Goal: Complete application form: Complete application form

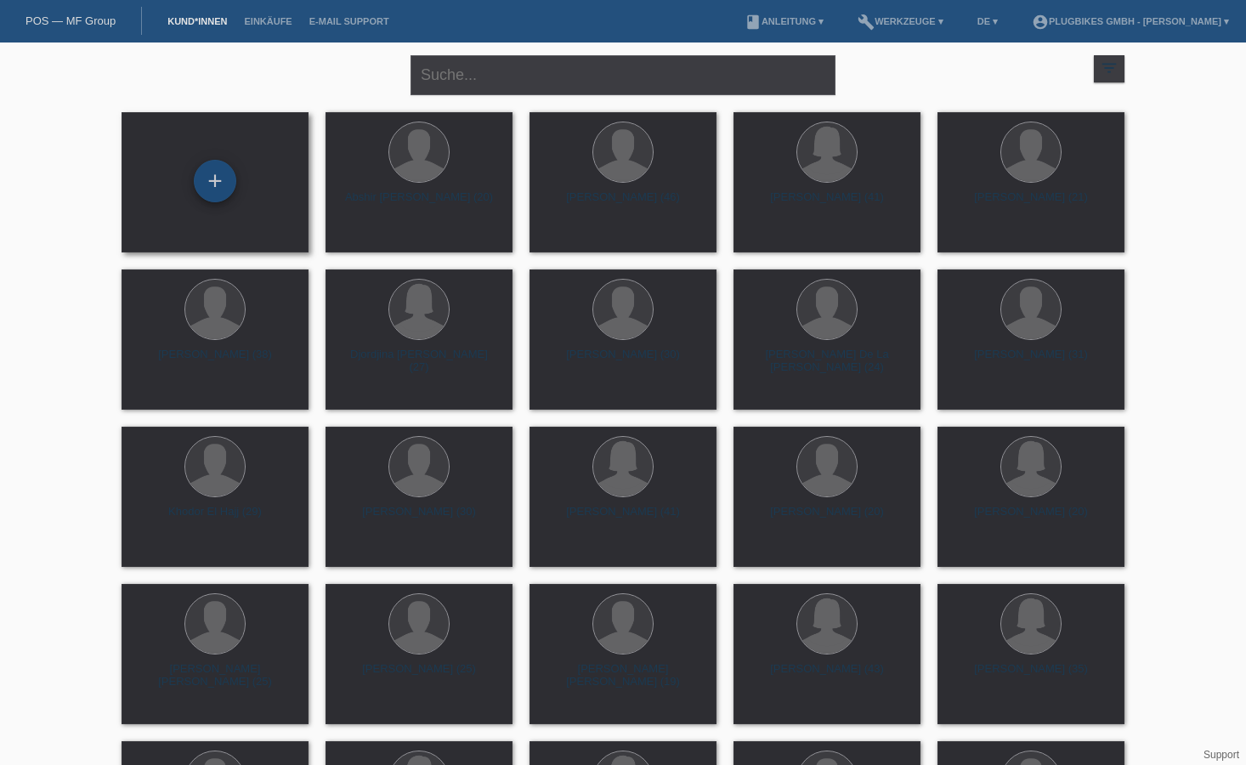
click at [223, 180] on div "+" at bounding box center [215, 181] width 42 height 42
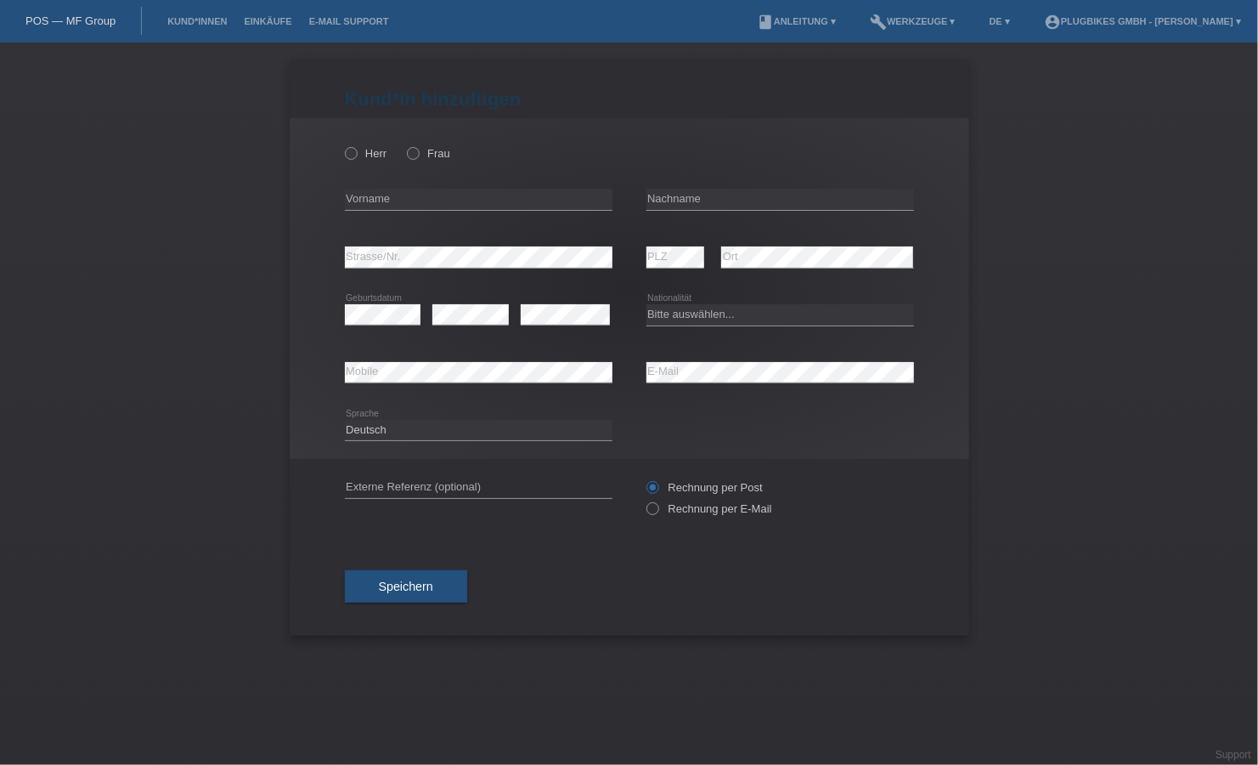
click at [339, 154] on div "Herr Frau error Vorname error" at bounding box center [630, 288] width 680 height 341
click at [351, 161] on div "Herr Frau" at bounding box center [479, 153] width 268 height 35
click at [353, 167] on div "Herr Frau" at bounding box center [479, 153] width 268 height 35
drag, startPoint x: 352, startPoint y: 156, endPoint x: 354, endPoint y: 165, distance: 8.9
click at [342, 144] on icon at bounding box center [342, 144] width 0 height 0
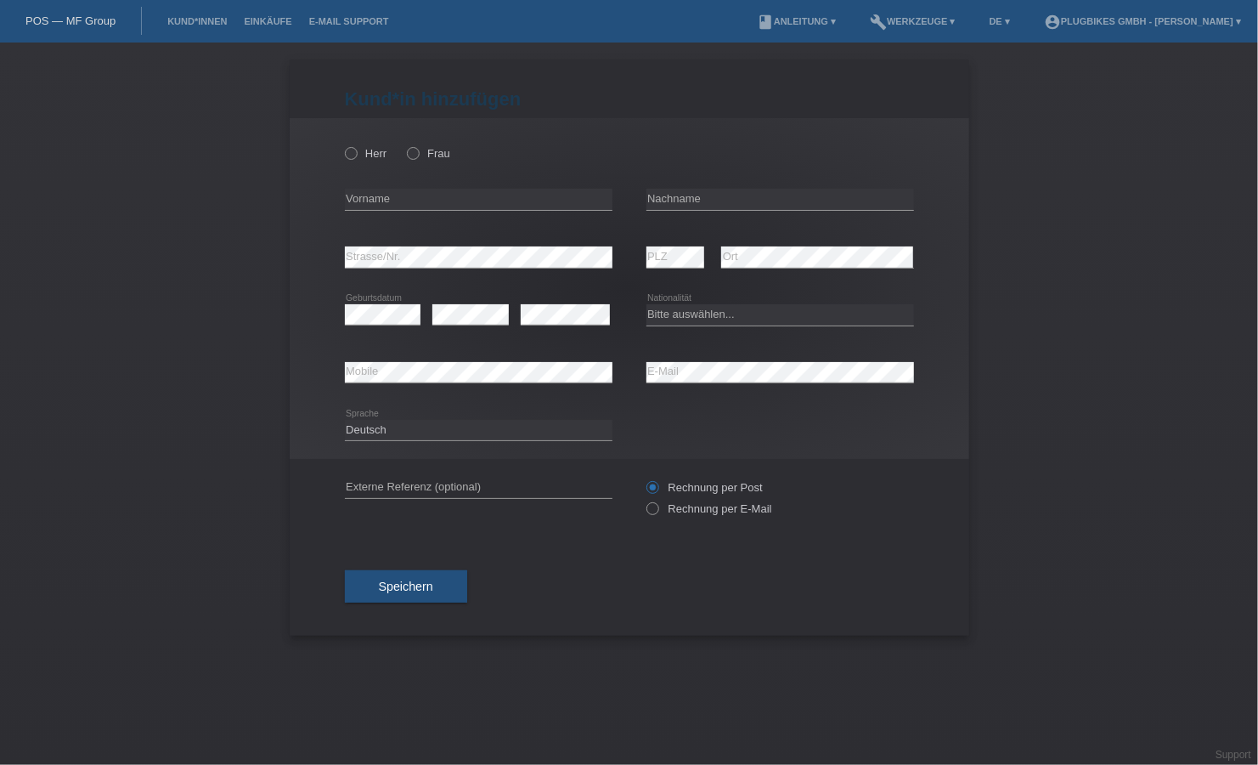
click at [351, 156] on input "Herr" at bounding box center [350, 152] width 11 height 11
radio input "true"
click at [375, 207] on input "text" at bounding box center [479, 199] width 268 height 21
type input "Shkumbin"
type input "Misinaj"
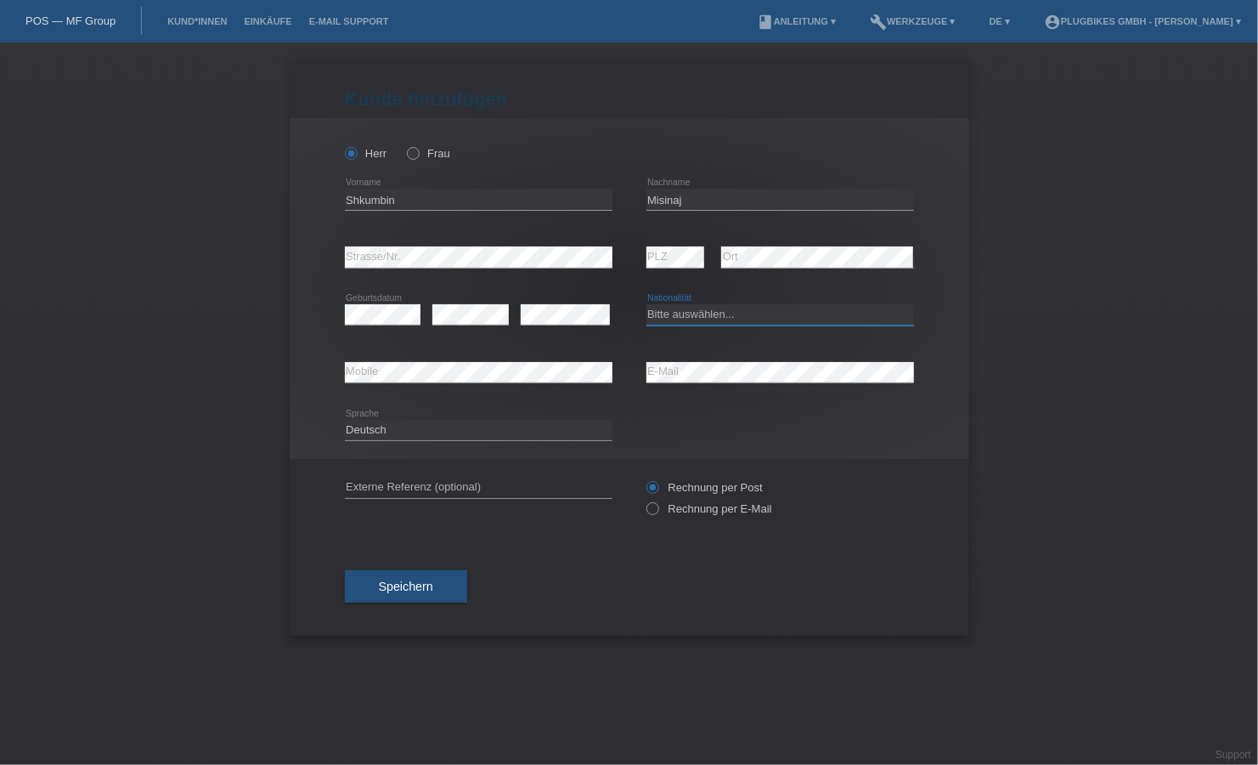
click at [683, 305] on select "Bitte auswählen... Schweiz Deutschland Liechtenstein Österreich ------------ Af…" at bounding box center [781, 314] width 268 height 20
select select "XK"
click at [647, 304] on select "Bitte auswählen... Schweiz Deutschland Liechtenstein Österreich ------------ Af…" at bounding box center [781, 314] width 268 height 20
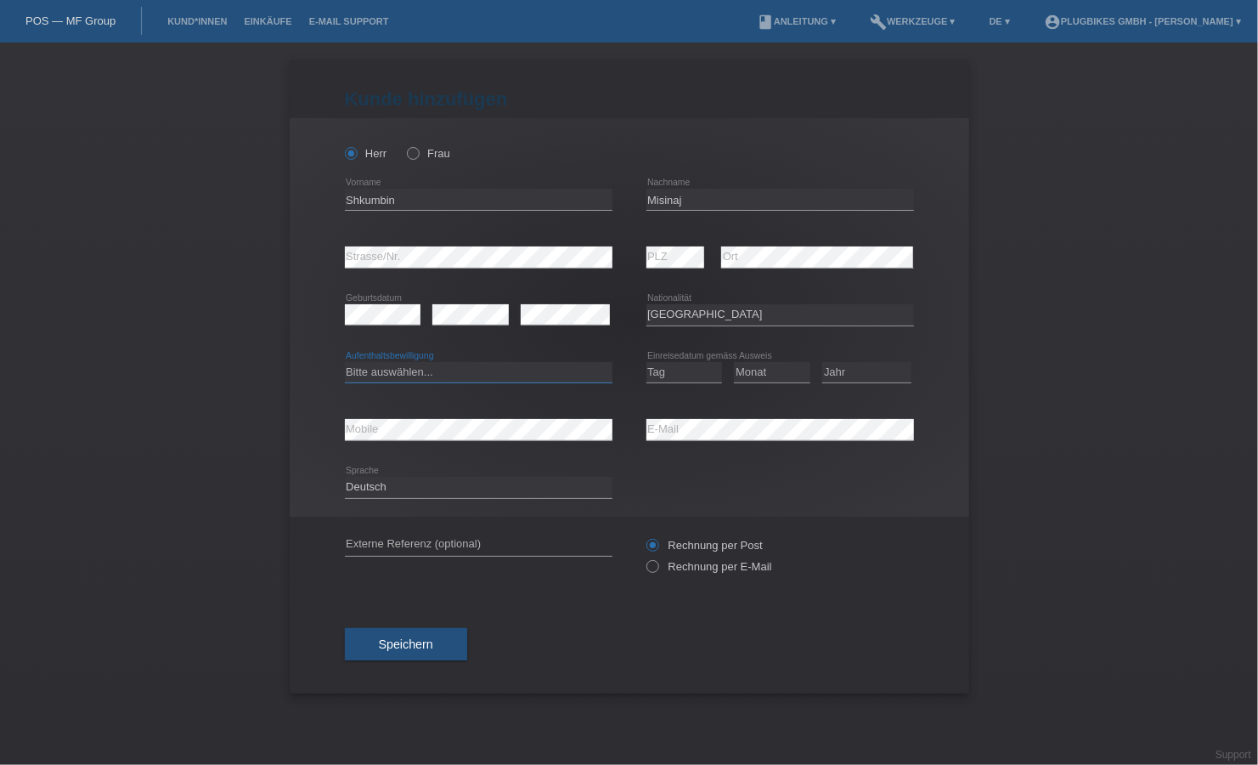
click at [426, 379] on select "Bitte auswählen... C B B - Flüchtlingsstatus Andere" at bounding box center [479, 372] width 268 height 20
select select "C"
click at [345, 362] on select "Bitte auswählen... C B B - Flüchtlingsstatus Andere" at bounding box center [479, 372] width 268 height 20
click at [672, 362] on select "Tag 01 02 03 04 05 06 07 08 09 10 11" at bounding box center [685, 372] width 76 height 20
select select "01"
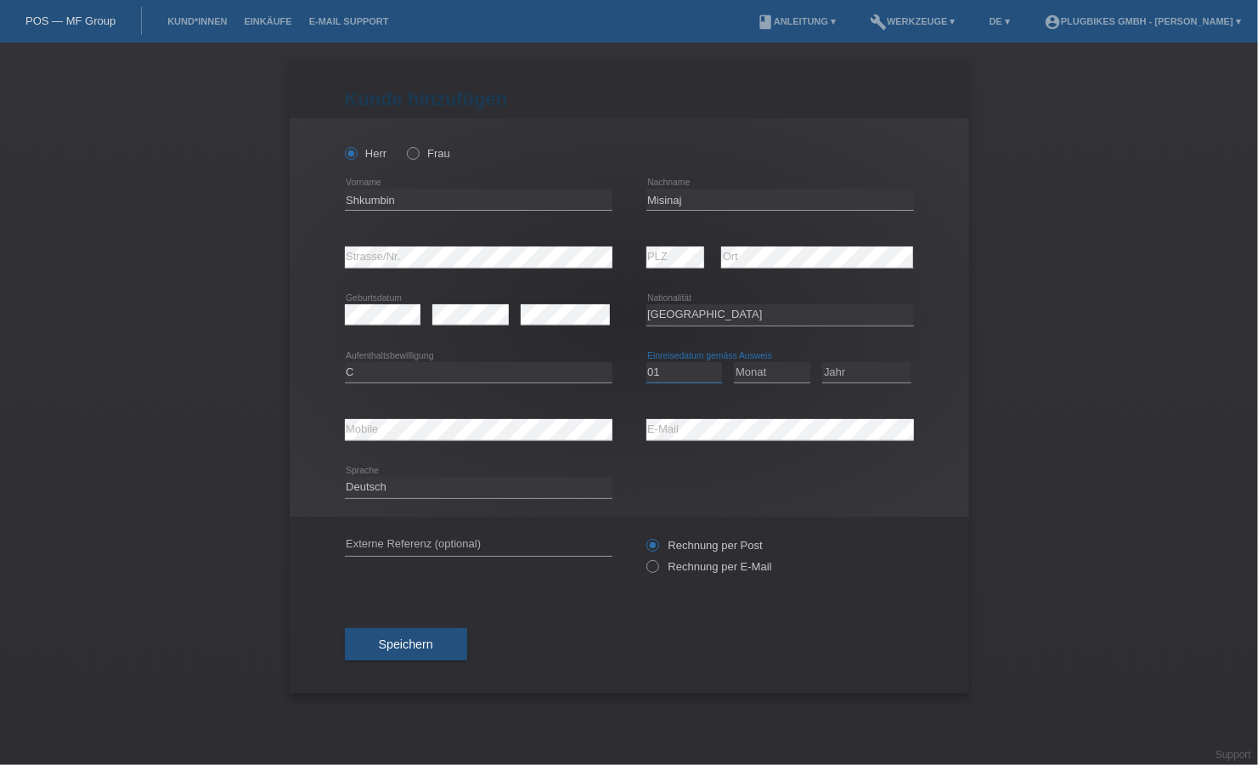
click at [647, 362] on select "Tag 01 02 03 04 05 06 07 08 09 10 11" at bounding box center [685, 372] width 76 height 20
click at [766, 377] on select "Monat 01 02 03 04 05 06 07 08 09 10 11" at bounding box center [772, 372] width 76 height 20
select select "05"
click at [734, 362] on select "Monat 01 02 03 04 05 06 07 08 09 10 11" at bounding box center [772, 372] width 76 height 20
click at [861, 371] on select "Jahr 2025 2024 2023 2022 2021 2020 2019 2018 2017 2016 2015 2014 2013 2012 2011…" at bounding box center [866, 372] width 89 height 20
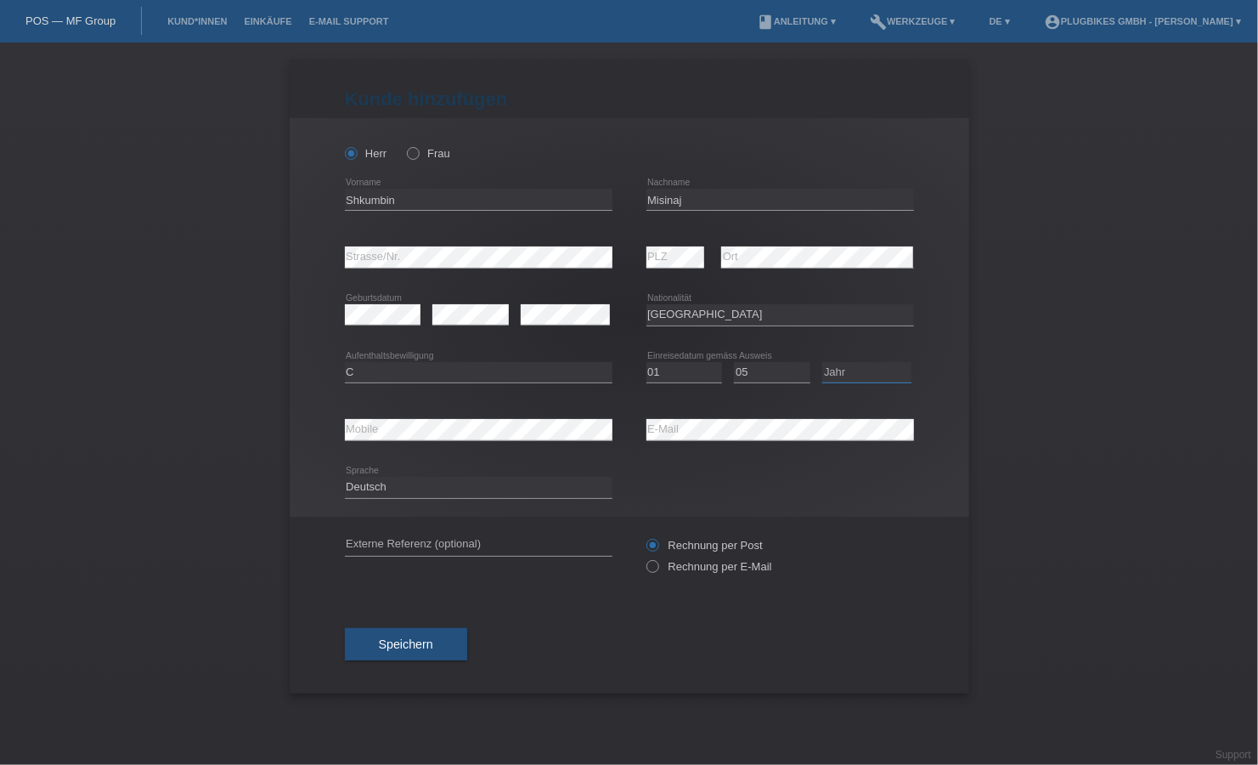
select select "1994"
click at [822, 362] on select "Jahr 2025 2024 2023 2022 2021 2020 2019 2018 2017 2016 2015 2014 2013 2012 2011…" at bounding box center [866, 372] width 89 height 20
click at [417, 641] on span "Speichern" at bounding box center [406, 644] width 54 height 14
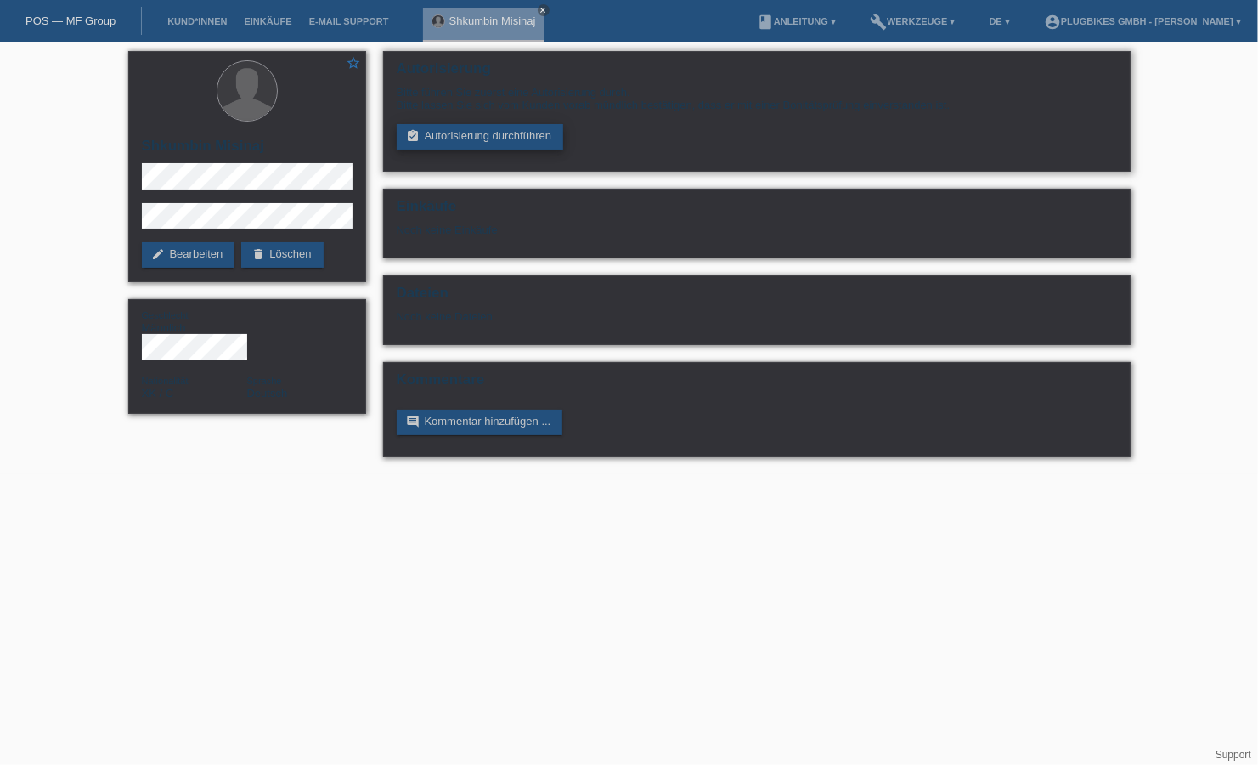
click at [453, 126] on link "assignment_turned_in Autorisierung durchführen" at bounding box center [480, 136] width 167 height 25
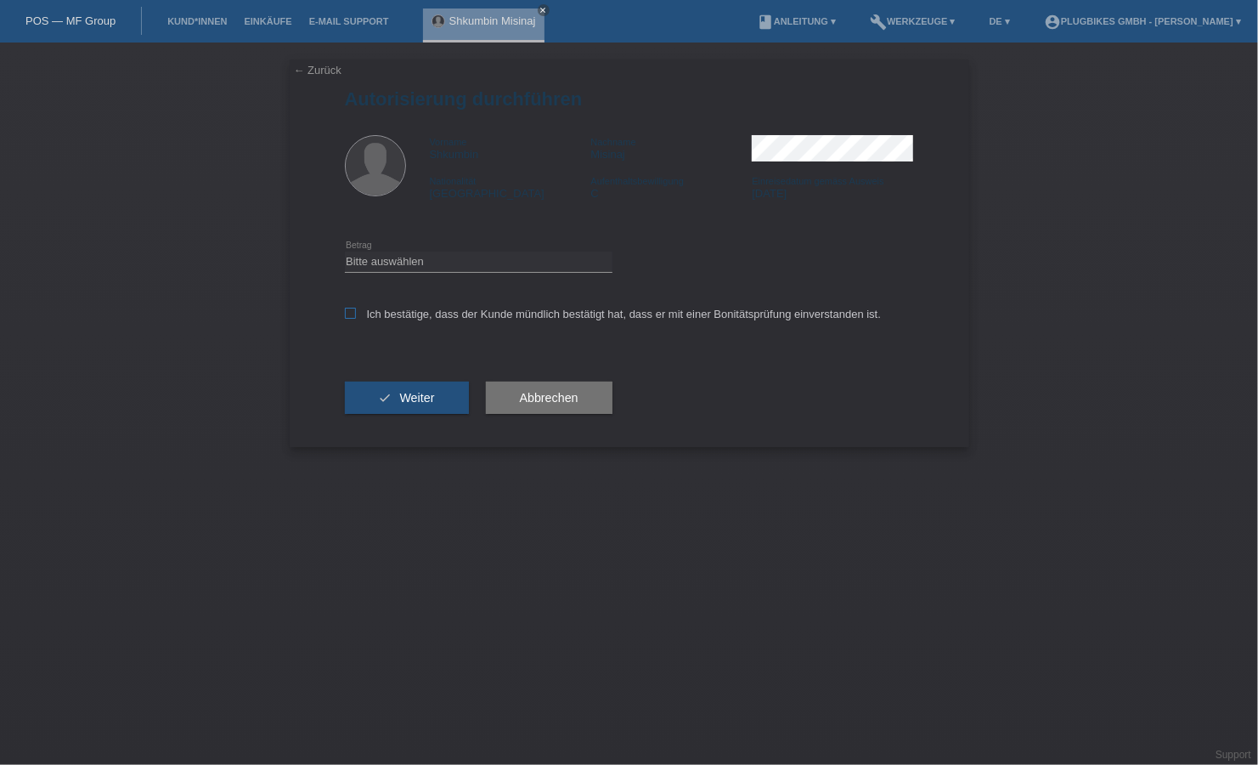
click at [348, 316] on icon at bounding box center [350, 313] width 11 height 11
click at [348, 316] on input "Ich bestätige, dass der Kunde mündlich bestätigt hat, dass er mit einer Bonität…" at bounding box center [350, 313] width 11 height 11
checkbox input "true"
click at [401, 398] on span "Weiter" at bounding box center [416, 398] width 35 height 14
click at [397, 263] on select "Bitte auswählen CHF 1.00 - CHF 499.00 CHF 500.00 - CHF 1'999.00 CHF 2'000.00 - …" at bounding box center [479, 261] width 268 height 20
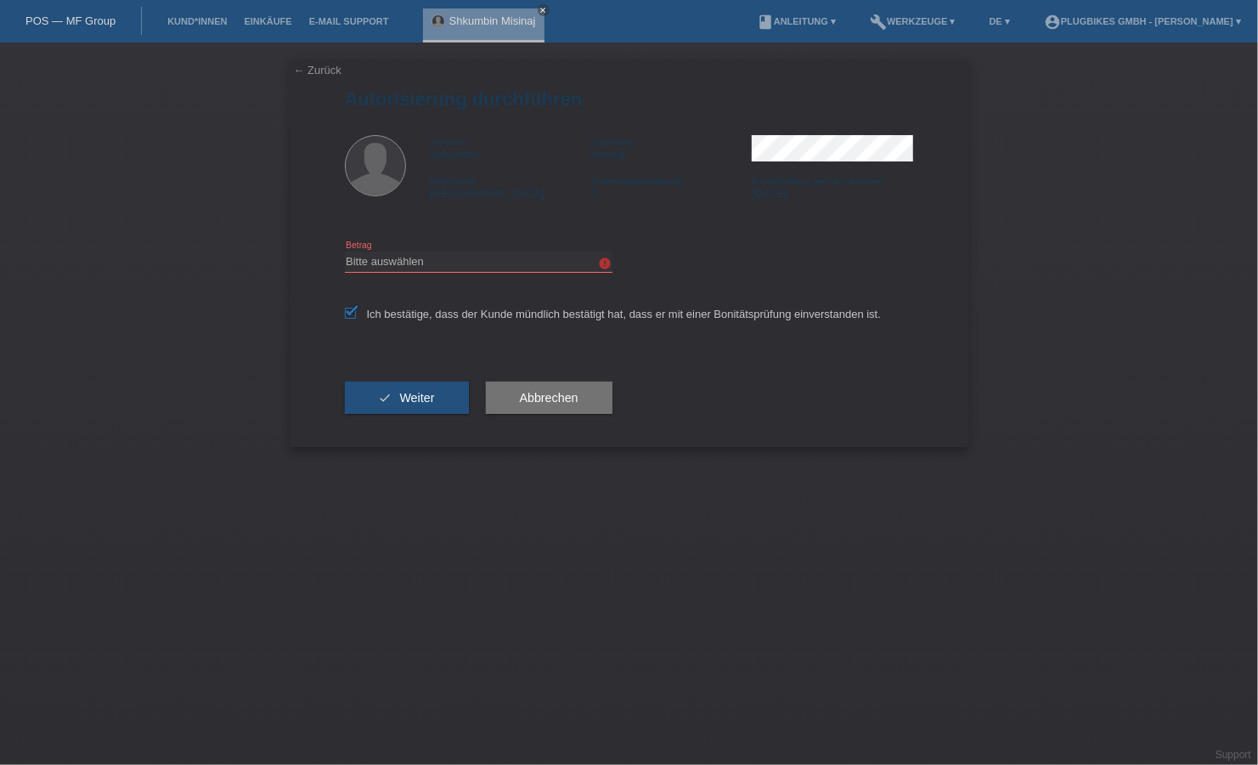
select select "3"
click at [345, 251] on select "Bitte auswählen CHF 1.00 - CHF 499.00 CHF 500.00 - CHF 1'999.00 CHF 2'000.00 - …" at bounding box center [479, 261] width 268 height 20
click at [424, 398] on span "Weiter" at bounding box center [416, 398] width 35 height 14
